Goal: Information Seeking & Learning: Learn about a topic

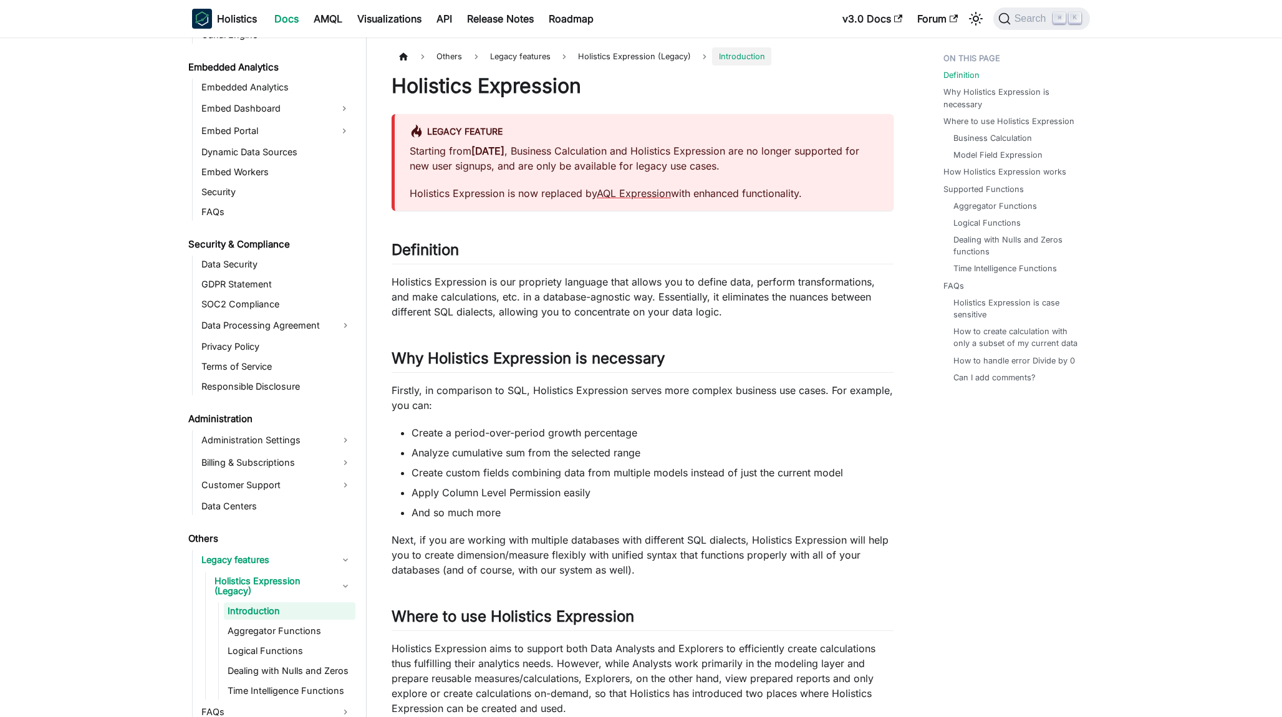
scroll to position [1244, 0]
click at [651, 194] on link "AQL Expression" at bounding box center [634, 193] width 74 height 12
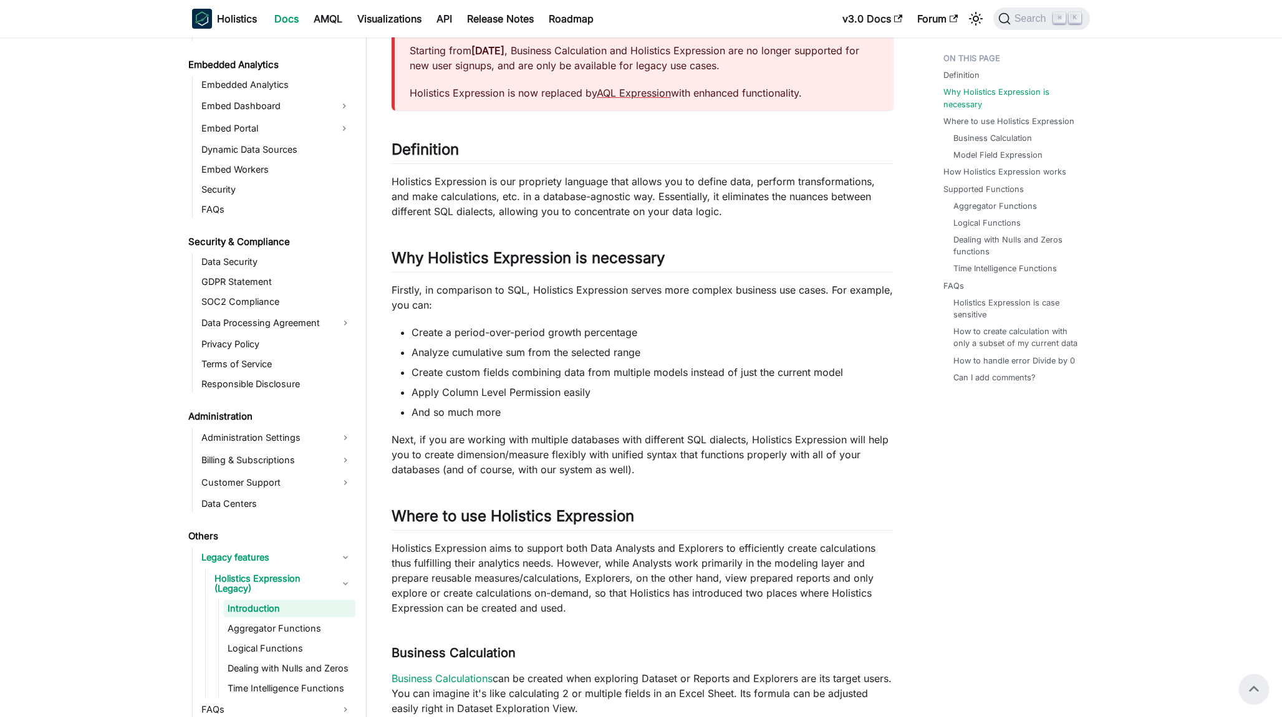
scroll to position [0, 0]
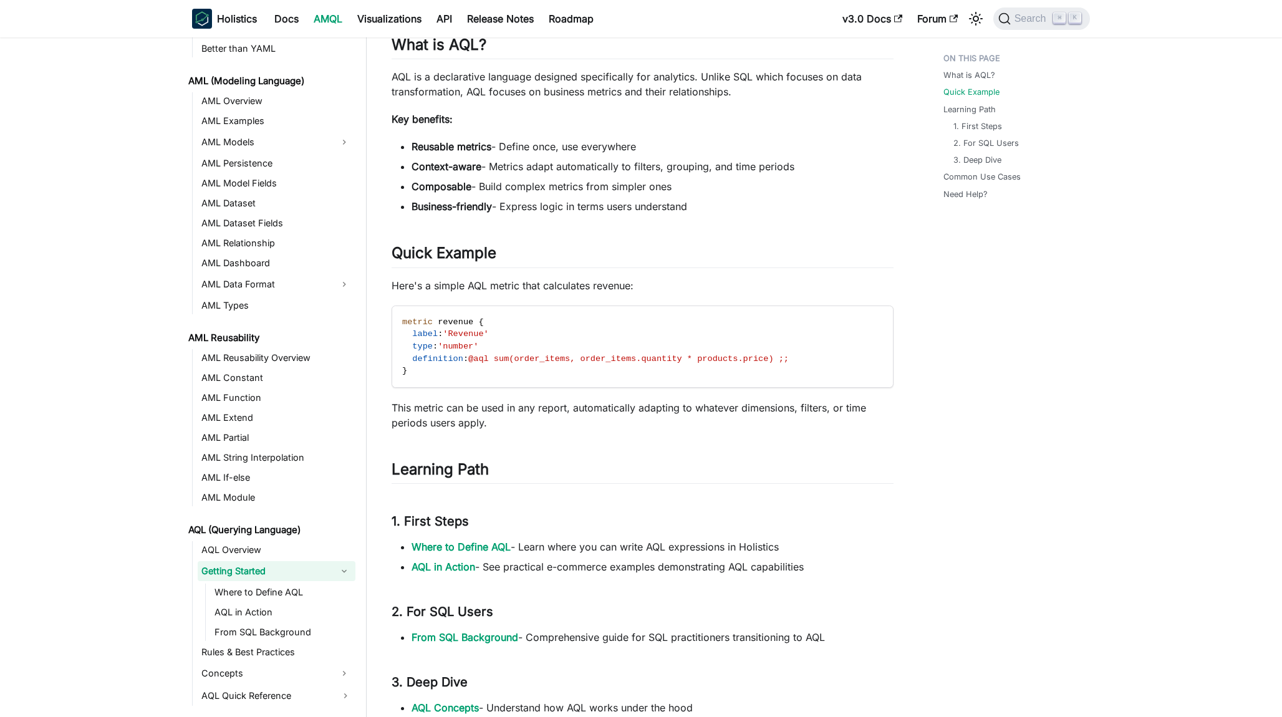
scroll to position [228, 0]
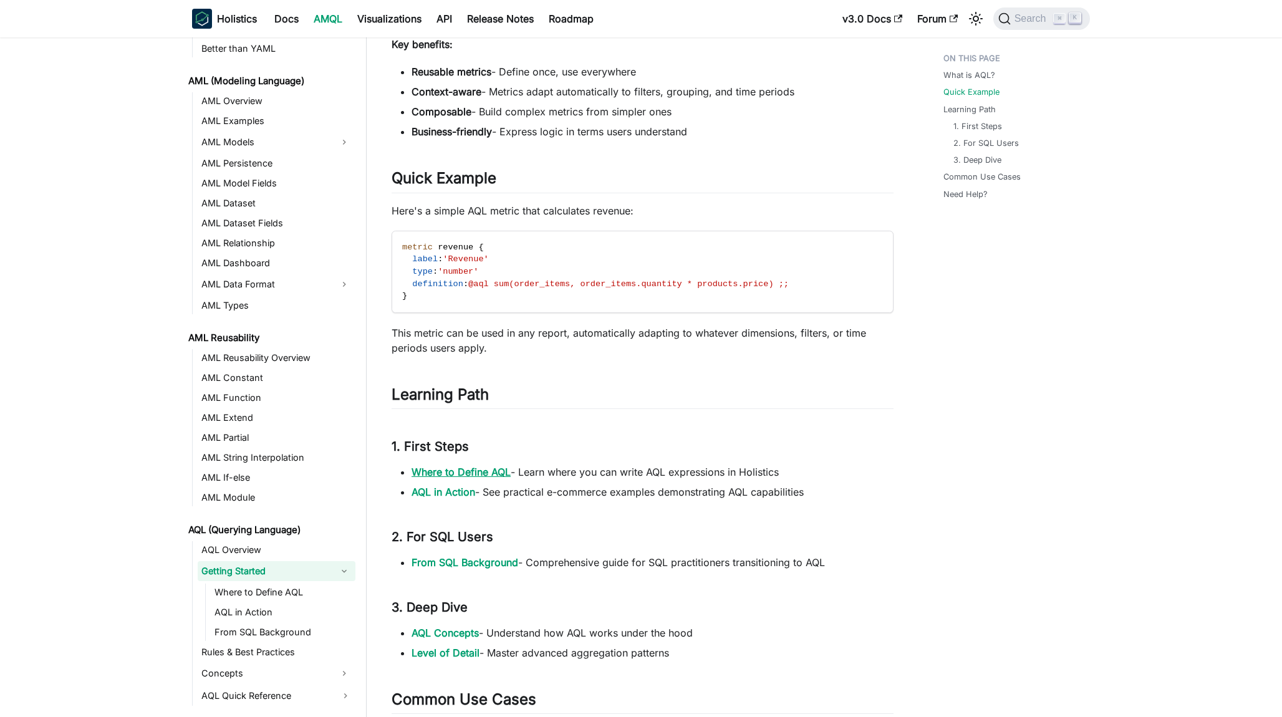
click at [486, 470] on link "Where to Define AQL" at bounding box center [461, 472] width 99 height 12
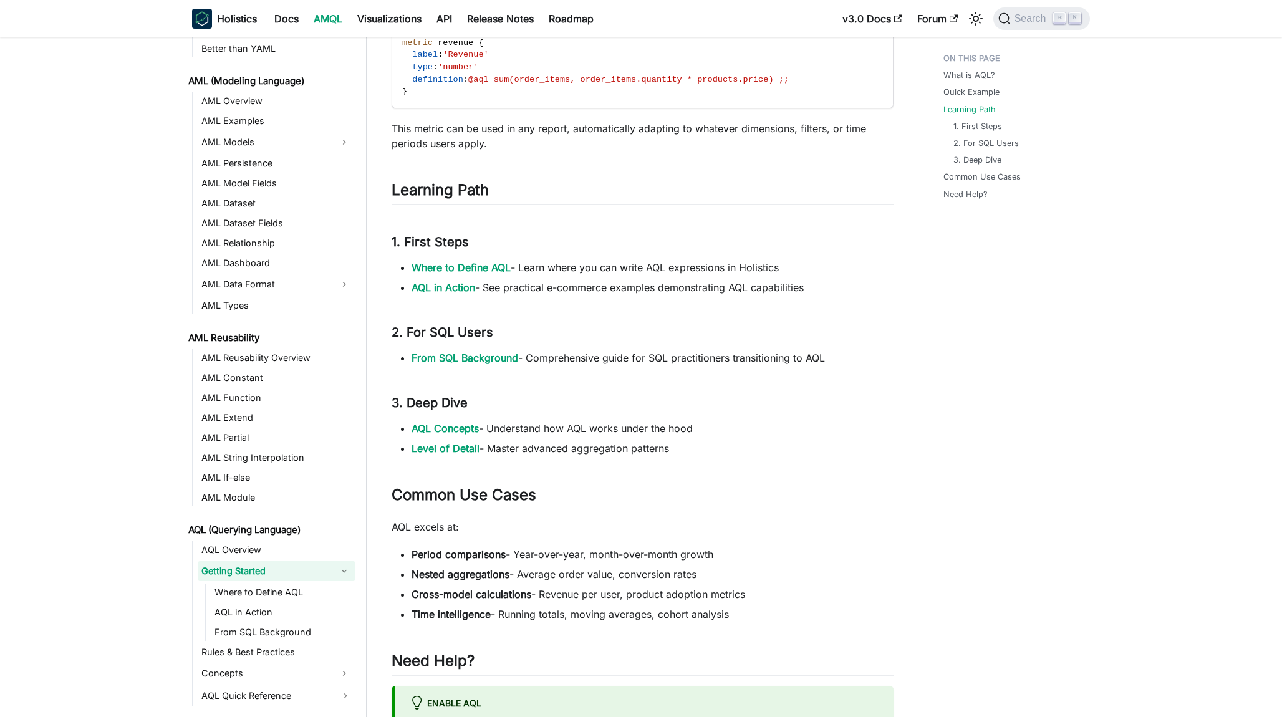
scroll to position [436, 0]
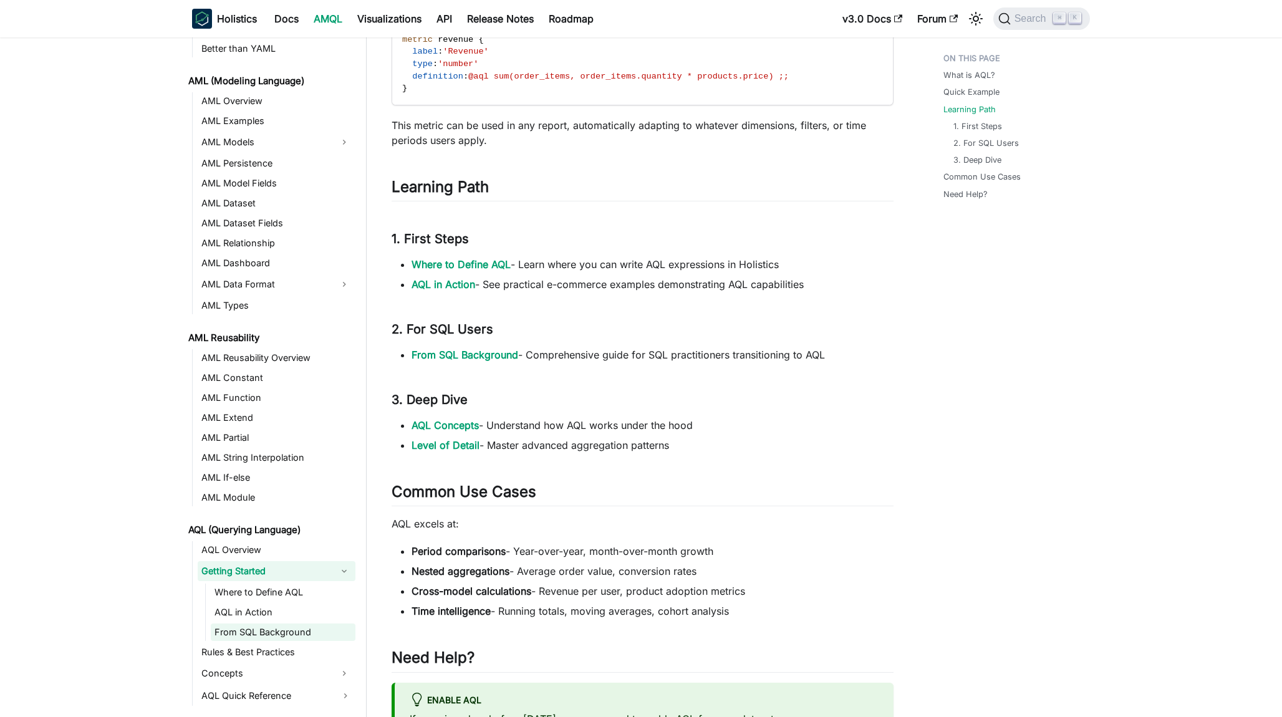
click at [273, 627] on link "From SQL Background" at bounding box center [283, 632] width 145 height 17
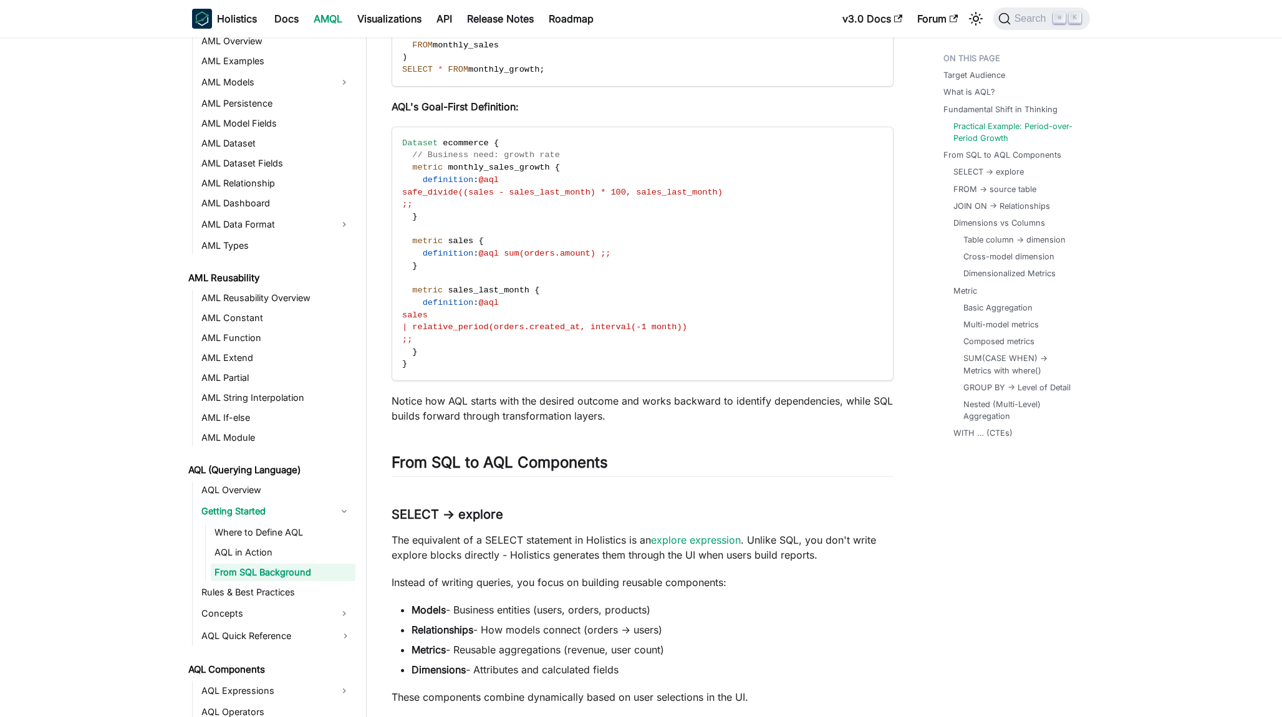
scroll to position [1227, 0]
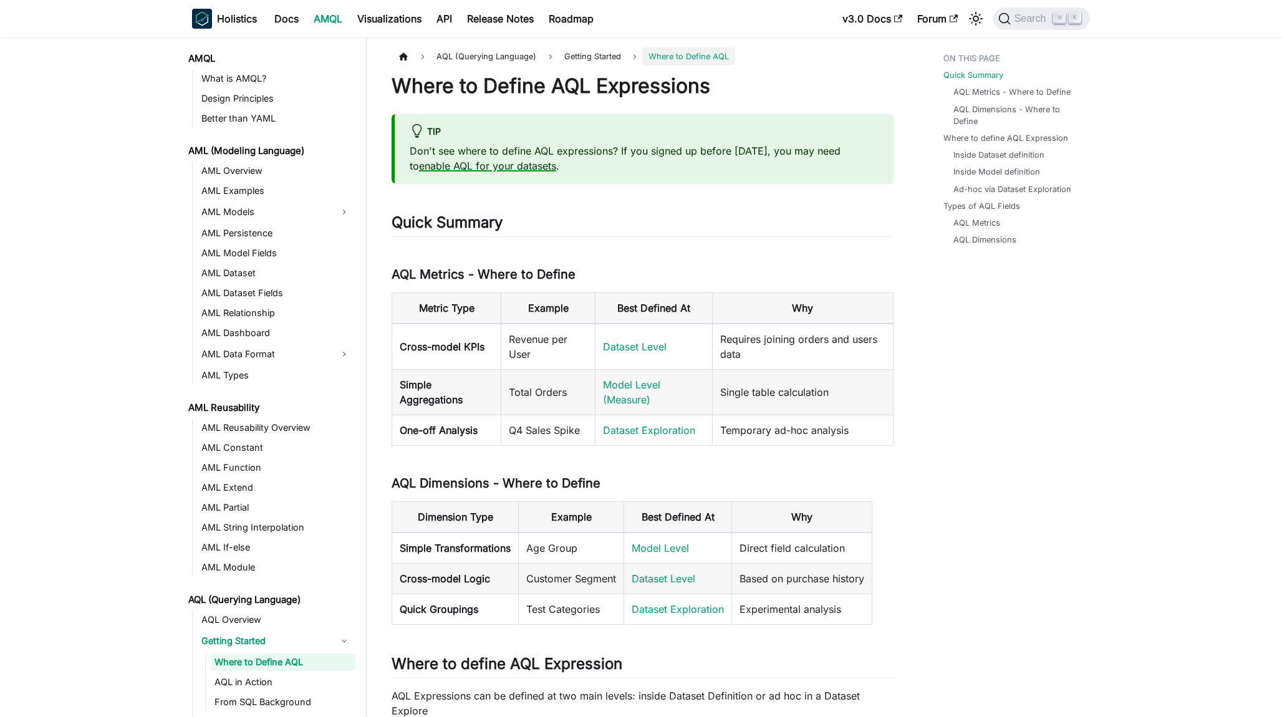
click at [517, 169] on link "enable AQL for your datasets" at bounding box center [487, 166] width 137 height 12
